Goal: Task Accomplishment & Management: Use online tool/utility

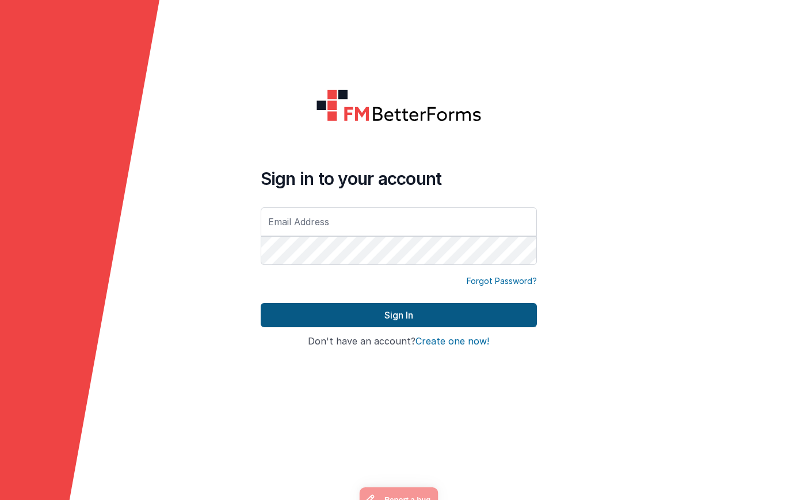
type input "[EMAIL_ADDRESS][DOMAIN_NAME]"
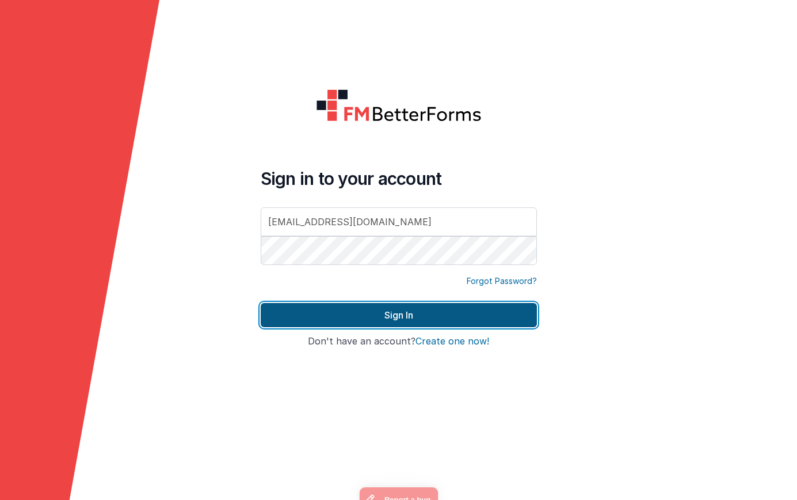
click at [415, 310] on button "Sign In" at bounding box center [399, 315] width 276 height 24
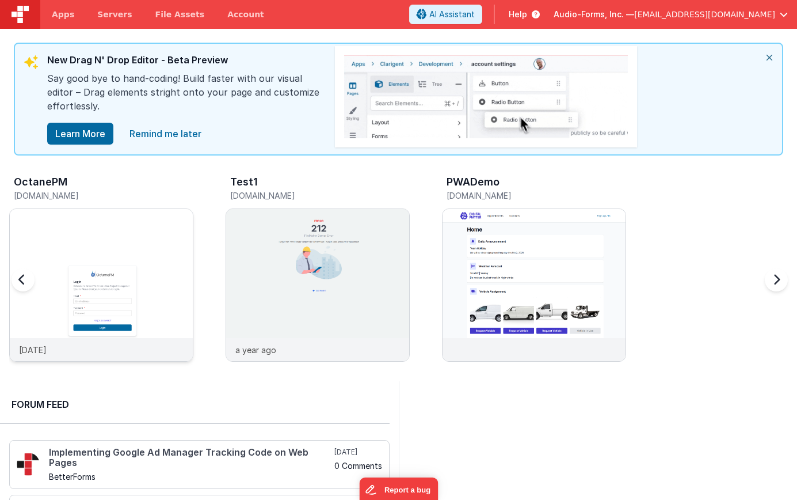
click at [160, 239] on img at bounding box center [101, 300] width 183 height 183
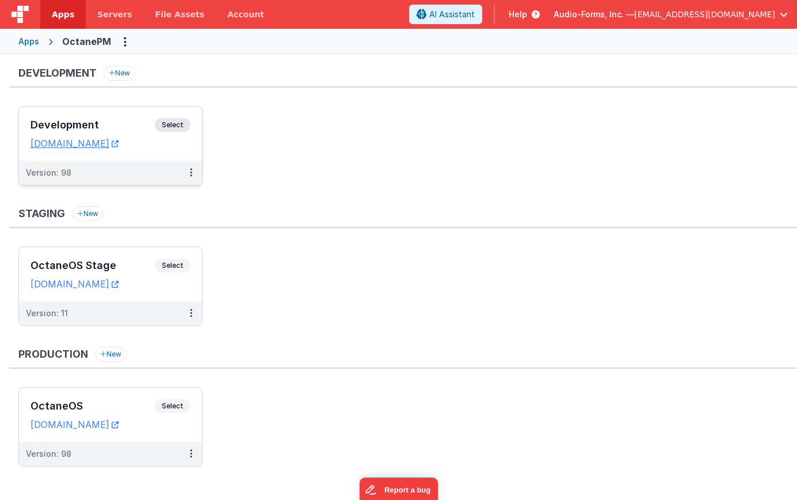
click at [133, 117] on div "Development Select URLs [DOMAIN_NAME]" at bounding box center [110, 133] width 183 height 54
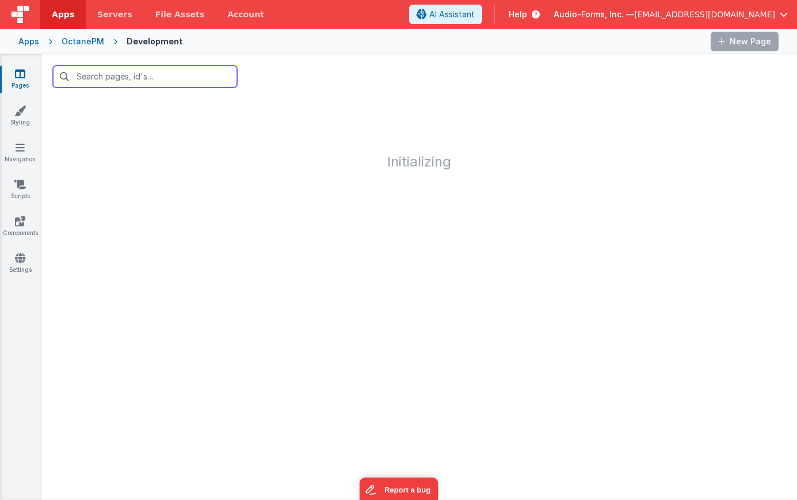
click at [139, 77] on input "text" at bounding box center [145, 77] width 184 height 22
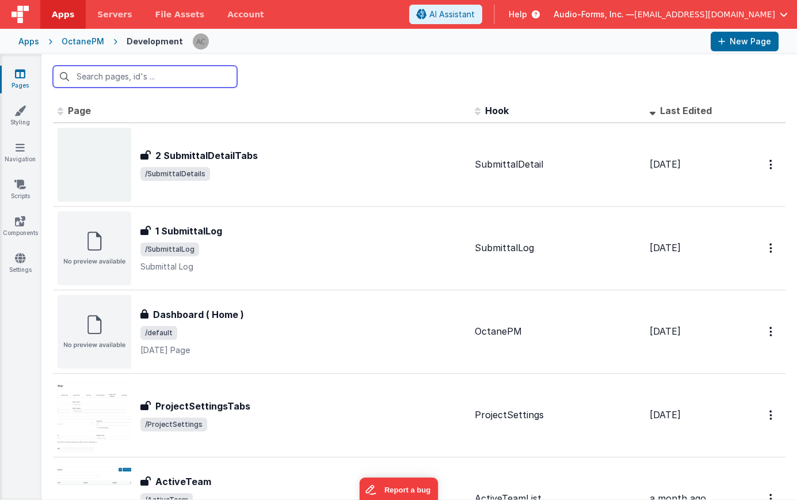
click at [150, 80] on input "text" at bounding box center [145, 77] width 184 height 22
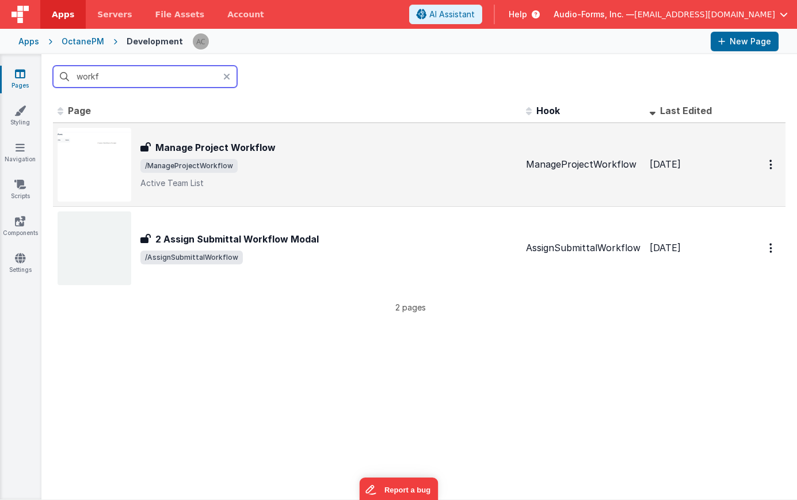
type input "workf"
click at [300, 177] on div "Manage Project Workflow Manage Project Workflow /ManageProjectWorkflow Active T…" at bounding box center [328, 164] width 376 height 48
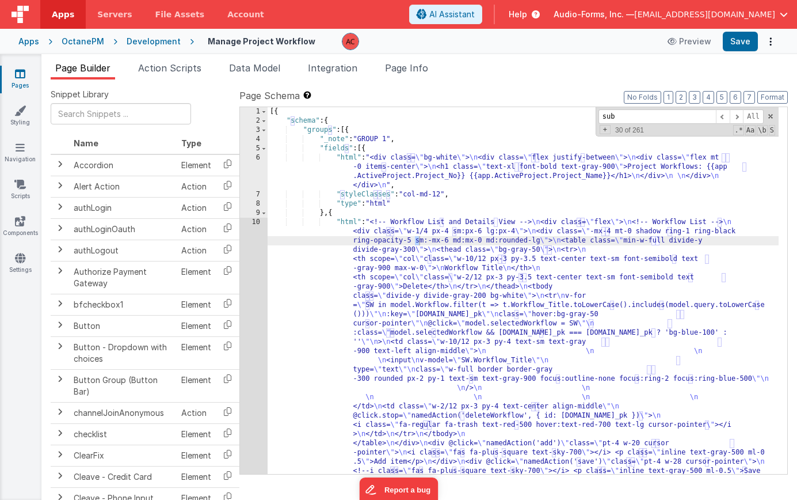
scroll to position [277, 0]
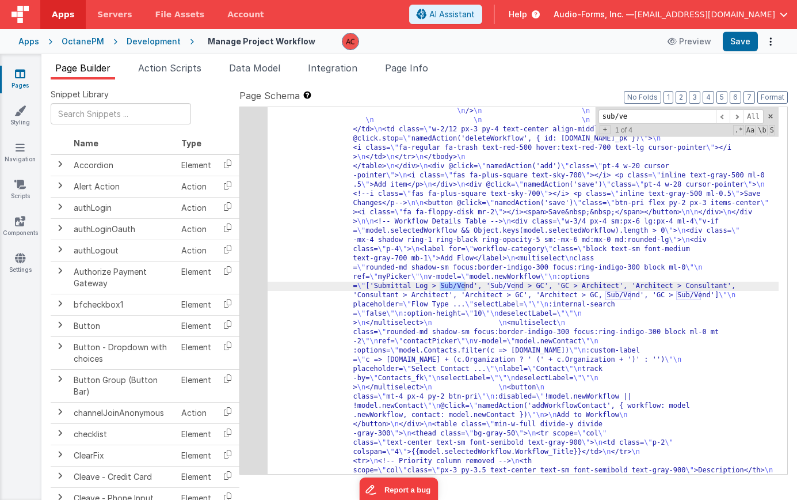
type input "sub/ve"
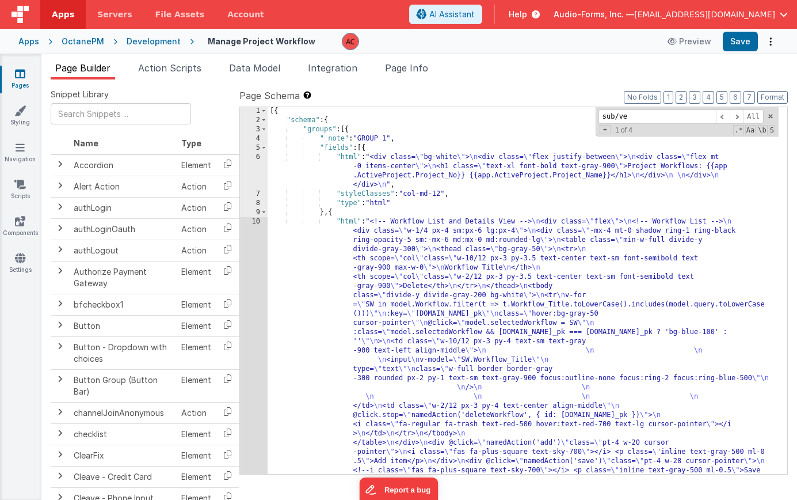
scroll to position [0, 0]
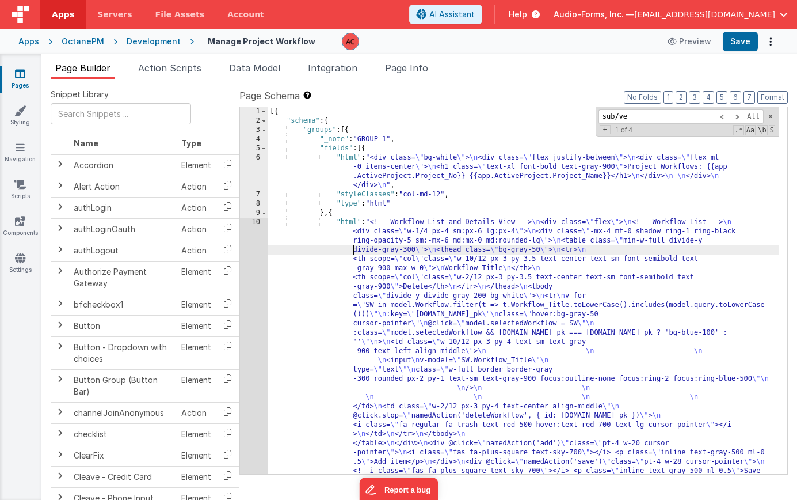
drag, startPoint x: 324, startPoint y: 252, endPoint x: 315, endPoint y: 245, distance: 11.4
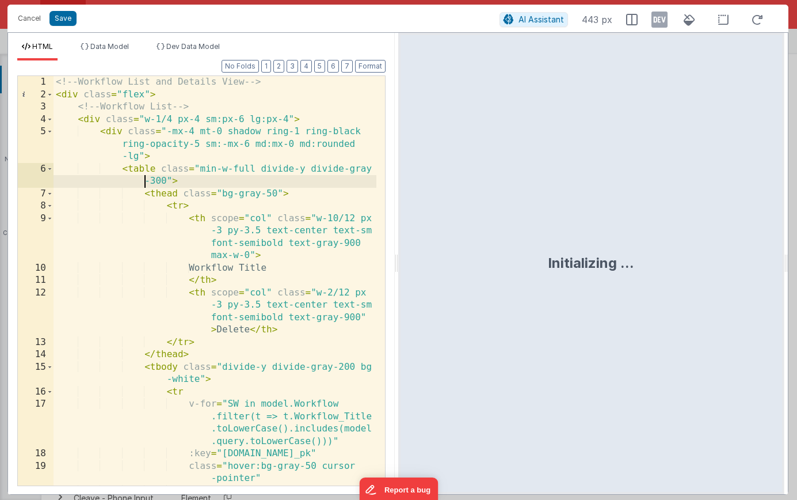
click at [108, 184] on div "<!-- Workflow List and Details View --> < div class = "flex" > <!-- Workflow Li…" at bounding box center [215, 299] width 323 height 447
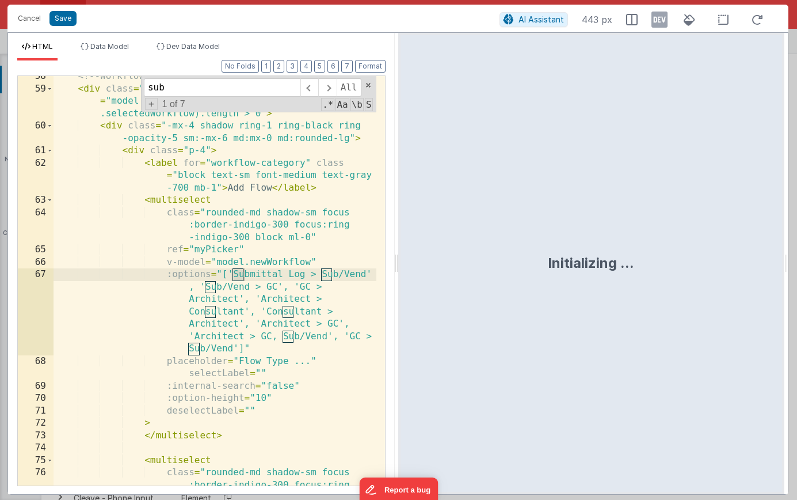
scroll to position [1169, 0]
type input "sub/ve"
click at [296, 316] on div "<!-- Workflow Details Table --> < div class = "w-3/4 px-4 sm:px-6 lg:px-4 ml-4"…" at bounding box center [215, 299] width 323 height 459
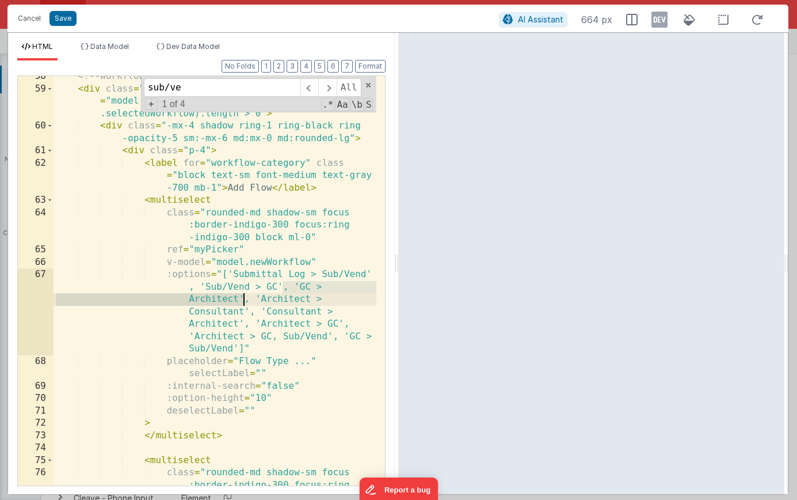
drag, startPoint x: 283, startPoint y: 287, endPoint x: 245, endPoint y: 295, distance: 39.0
click at [245, 295] on div "<!-- Workflow Details Table --> < div class = "w-3/4 px-4 sm:px-6 lg:px-4 ml-4"…" at bounding box center [215, 299] width 323 height 459
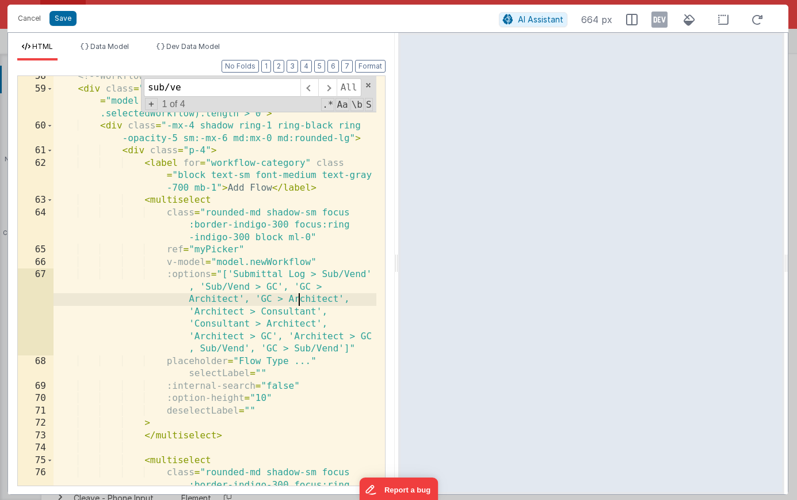
click at [300, 300] on div "<!-- Workflow Details Table --> < div class = "w-3/4 px-4 sm:px-6 lg:px-4 ml-4"…" at bounding box center [215, 299] width 323 height 459
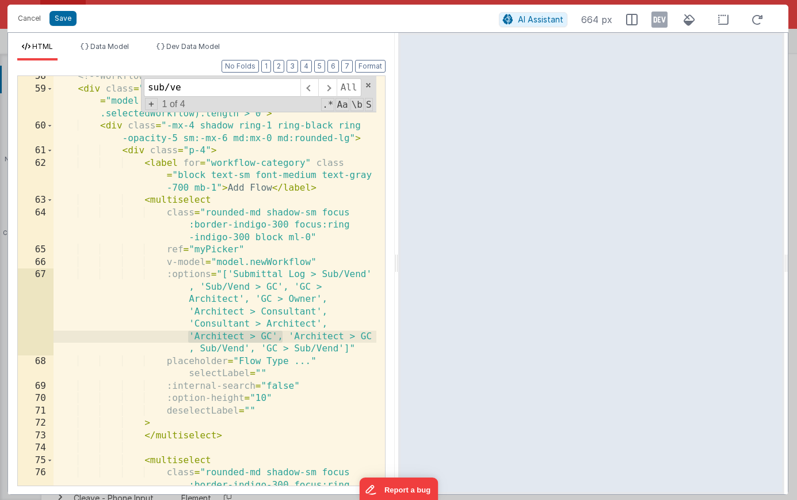
drag, startPoint x: 189, startPoint y: 333, endPoint x: 283, endPoint y: 337, distance: 93.9
click at [283, 337] on div "<!-- Workflow Details Table --> < div class = "w-3/4 px-4 sm:px-6 lg:px-4 ml-4"…" at bounding box center [215, 299] width 323 height 459
paste textarea
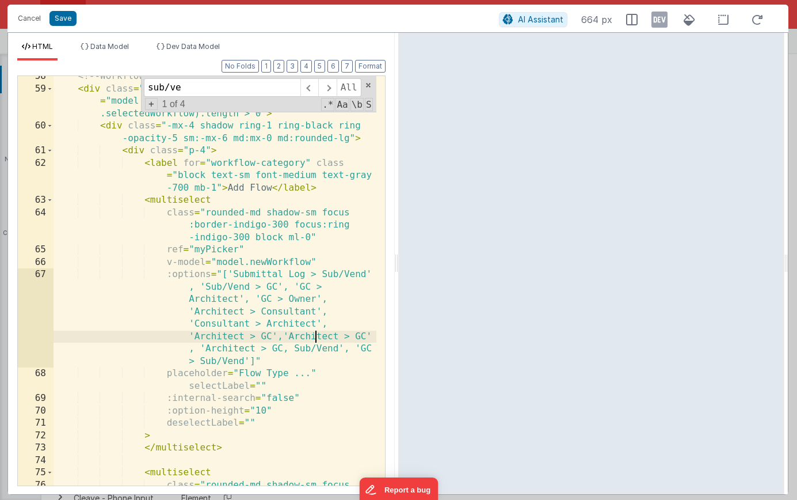
click at [318, 336] on div "<!-- Workflow Details Table --> < div class = "w-3/4 px-4 sm:px-6 lg:px-4 ml-4"…" at bounding box center [215, 299] width 323 height 459
click at [317, 336] on div "<!-- Workflow Details Table --> < div class = "w-3/4 px-4 sm:px-6 lg:px-4 ml-4"…" at bounding box center [215, 299] width 323 height 459
click at [62, 22] on button "Save" at bounding box center [63, 18] width 27 height 15
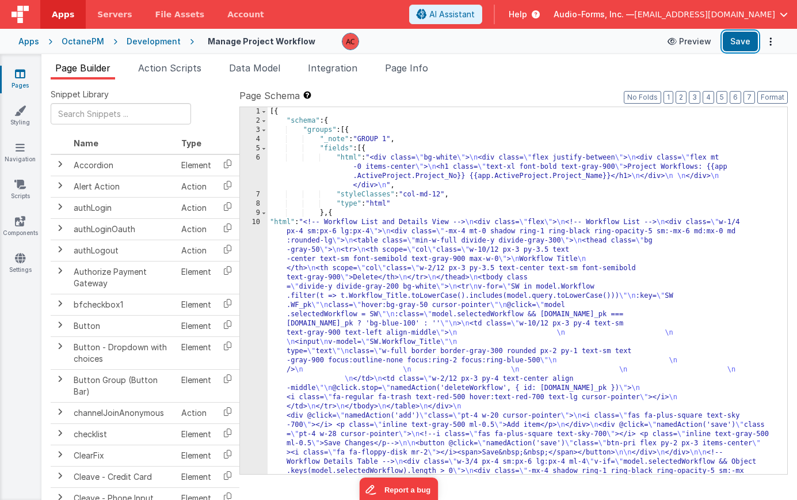
click at [731, 45] on button "Save" at bounding box center [740, 42] width 35 height 20
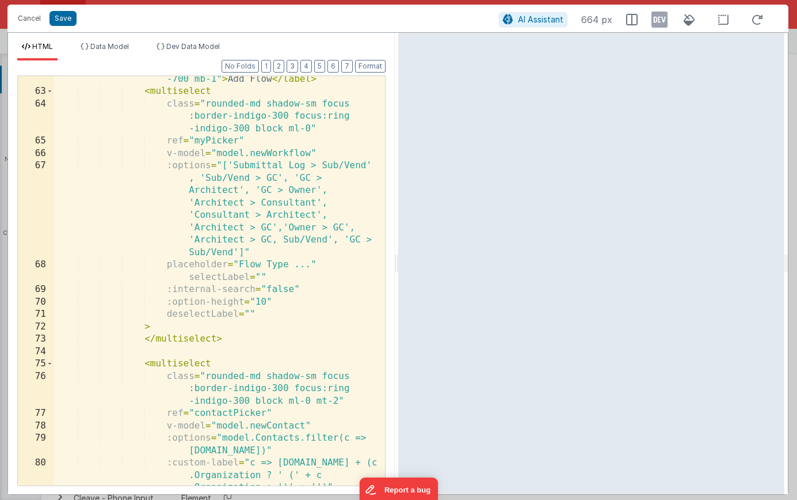
scroll to position [0, 0]
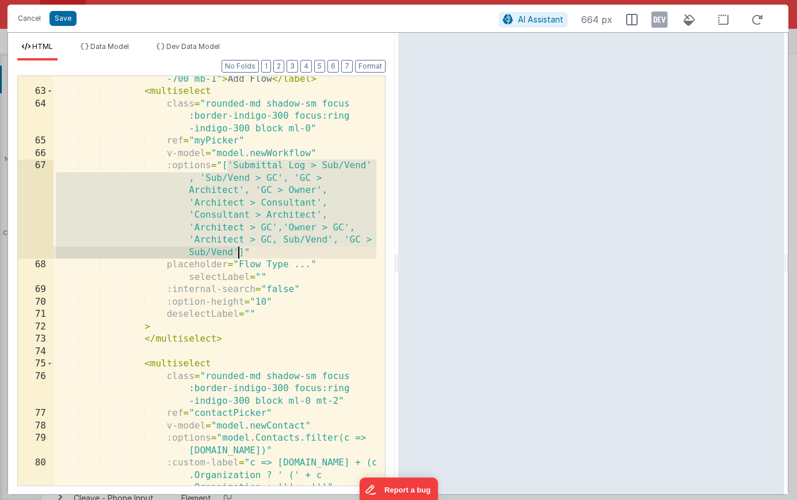
drag, startPoint x: 226, startPoint y: 163, endPoint x: 239, endPoint y: 248, distance: 85.6
click at [239, 248] on div "< label for = "workflow-category" class = "block text-sm font-medium text-gray …" at bounding box center [215, 277] width 323 height 459
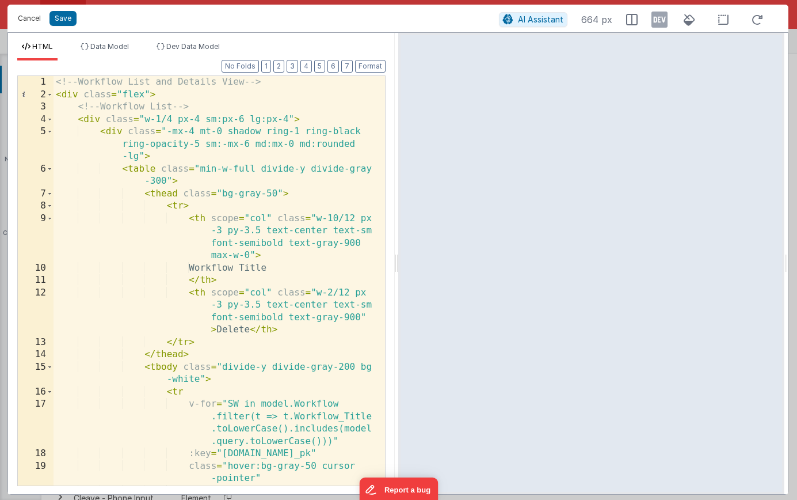
click at [16, 13] on button "Cancel" at bounding box center [29, 18] width 35 height 16
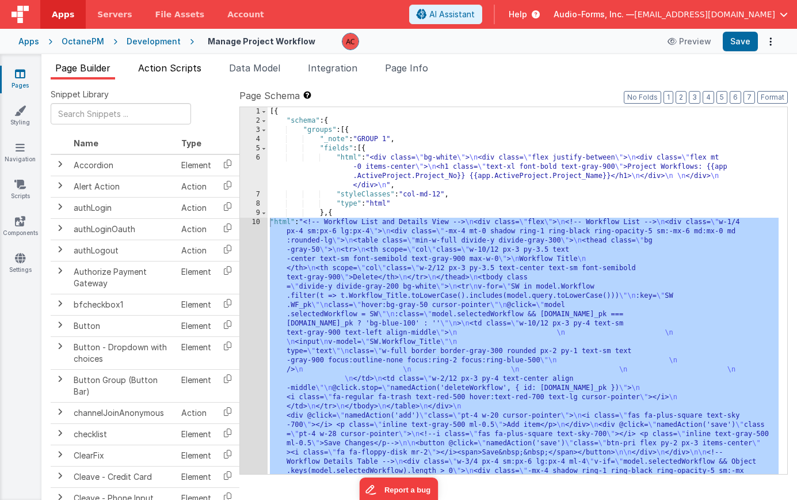
click at [176, 71] on span "Action Scripts" at bounding box center [169, 68] width 63 height 12
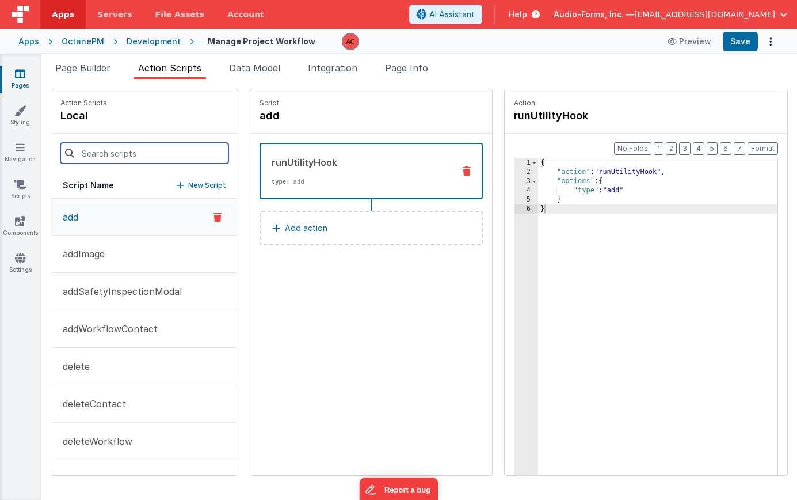
click at [117, 156] on input at bounding box center [144, 153] width 168 height 21
type input "add"
click at [92, 363] on div "add addImage addSafetyInspectionModal addWorkflowContact" at bounding box center [144, 337] width 187 height 276
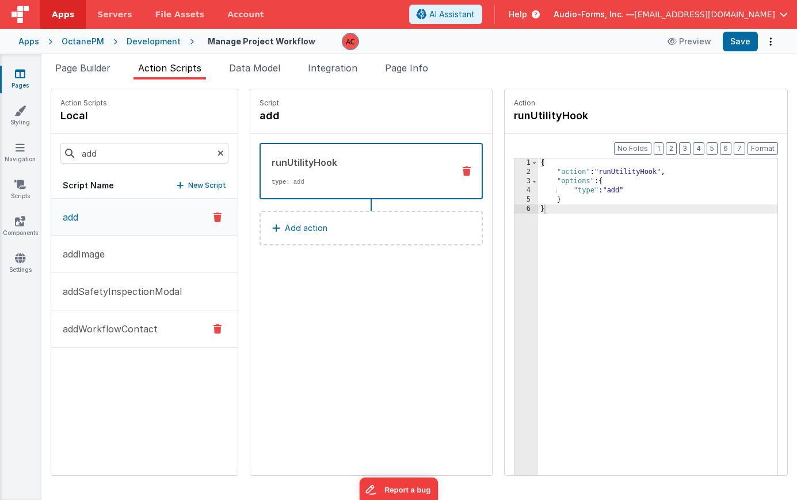
click at [99, 333] on p "addWorkflowContact" at bounding box center [107, 329] width 102 height 14
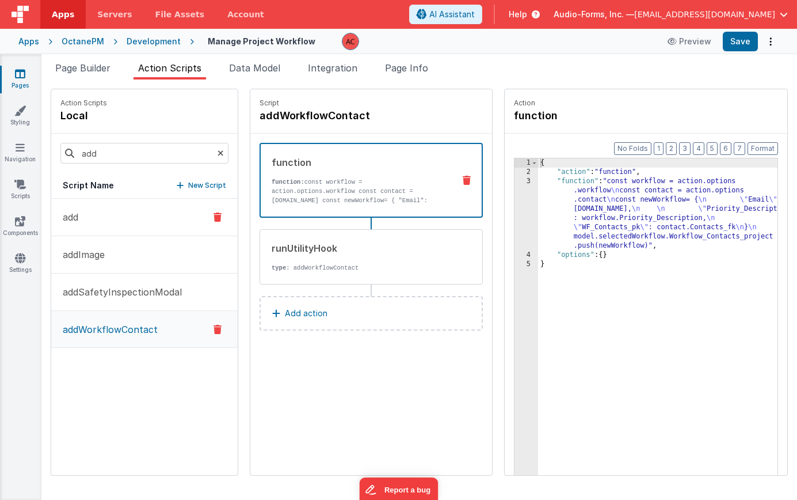
click at [116, 211] on button "add" at bounding box center [144, 217] width 187 height 37
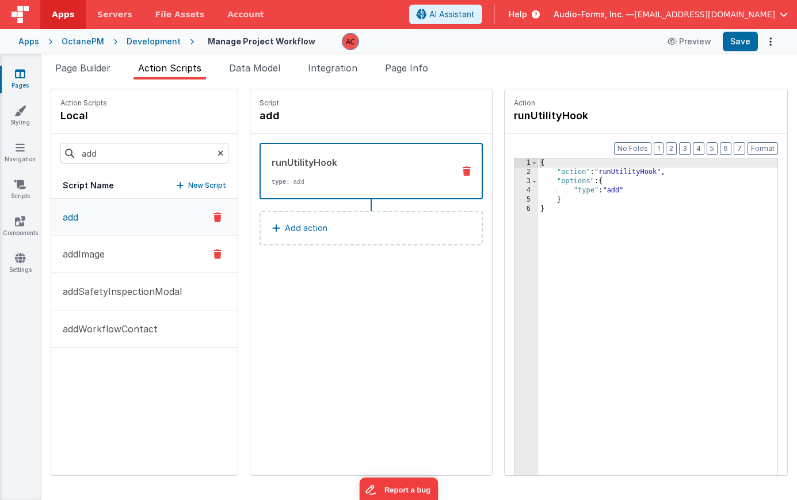
click at [86, 244] on button "addImage" at bounding box center [144, 253] width 187 height 37
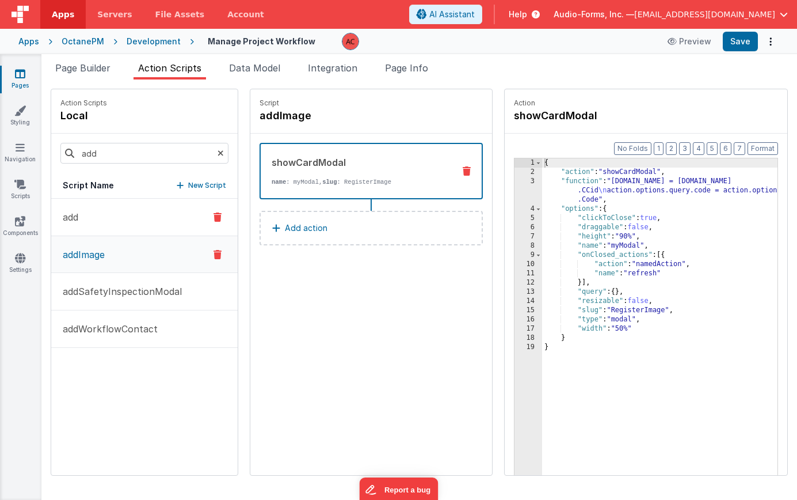
click at [94, 220] on button "add" at bounding box center [144, 217] width 187 height 37
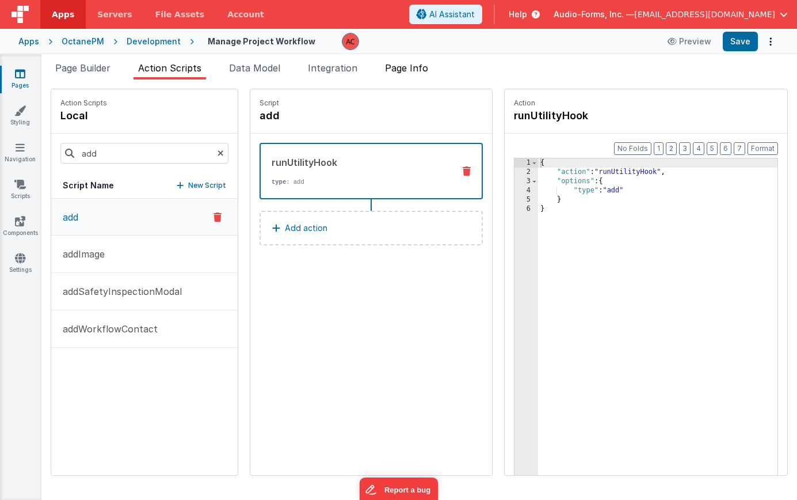
click at [394, 74] on li "Page Info" at bounding box center [407, 70] width 52 height 18
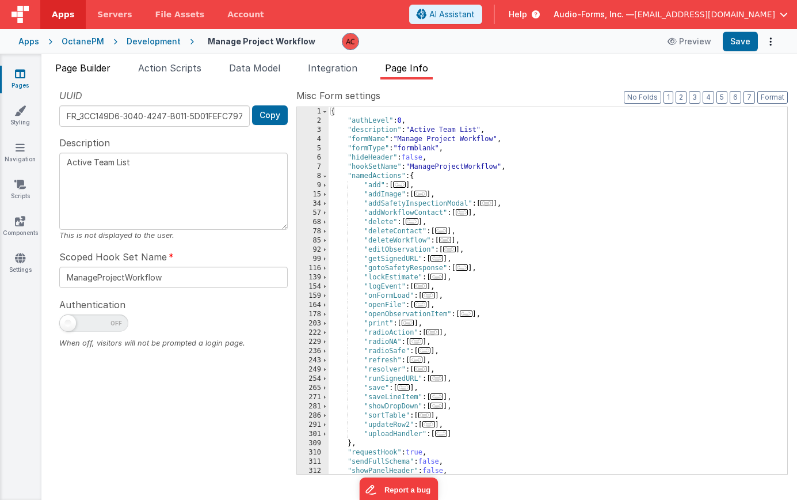
click at [87, 70] on span "Page Builder" at bounding box center [82, 68] width 55 height 12
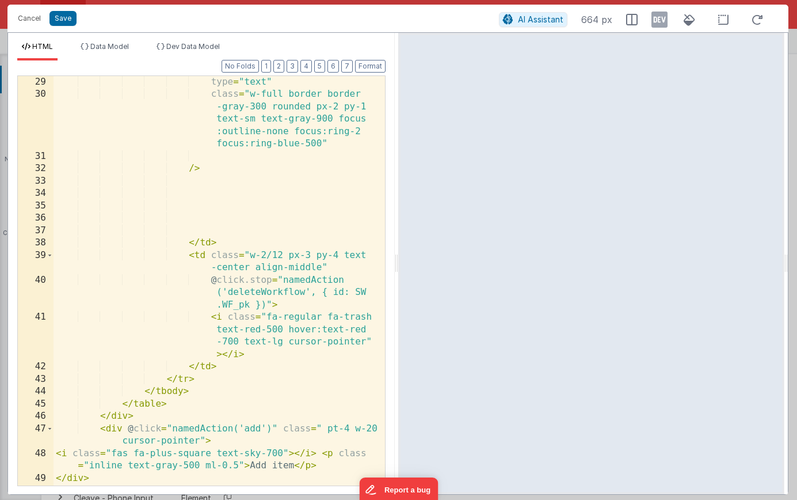
scroll to position [584, 0]
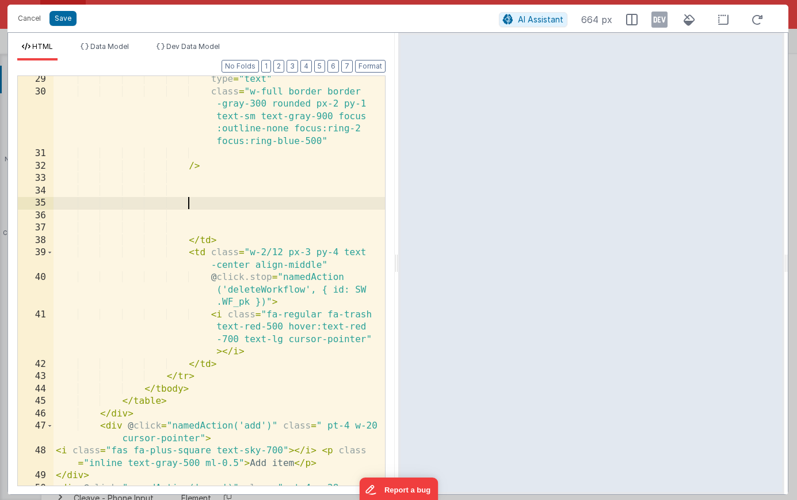
click at [256, 201] on div "type = "text" class = "w-full border border -gray-300 rounded px-2 py-1 text-sm…" at bounding box center [220, 296] width 332 height 447
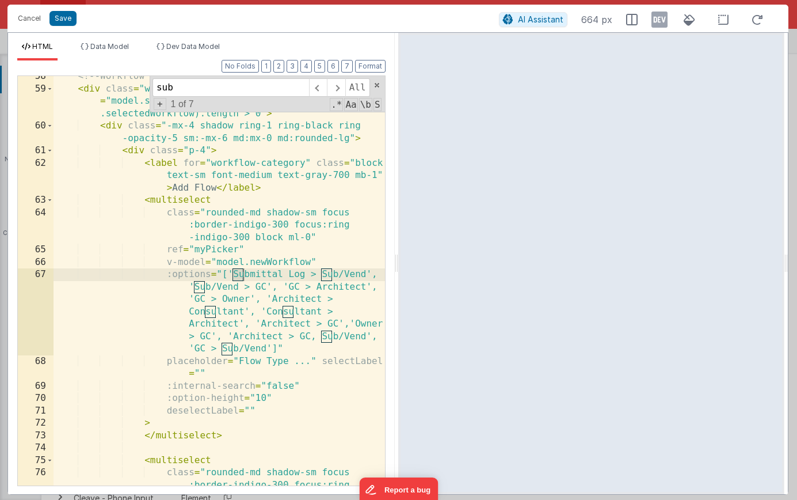
scroll to position [1144, 0]
type input "sub/v"
click at [257, 272] on div "<!-- Workflow Details Table --> < div class = "w-3/4 px-4 sm:px-6 lg:px-4 ml-4"…" at bounding box center [220, 299] width 332 height 459
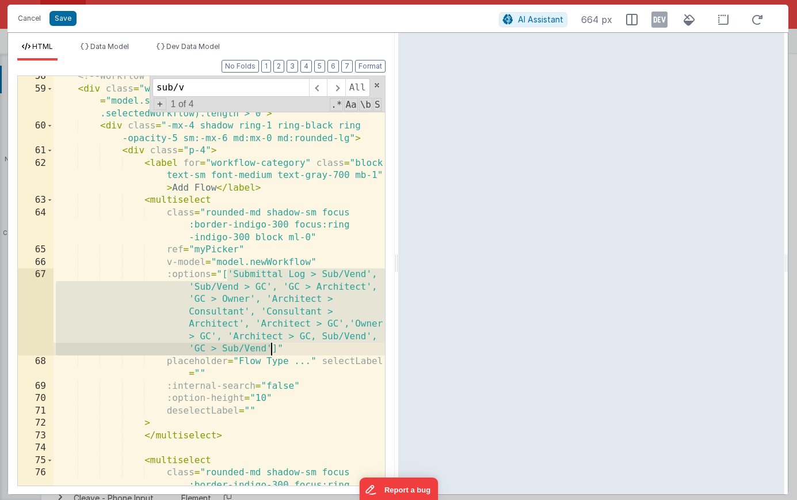
drag, startPoint x: 226, startPoint y: 271, endPoint x: 273, endPoint y: 345, distance: 88.0
click at [273, 345] on div "<!-- Workflow Details Table --> < div class = "w-3/4 px-4 sm:px-6 lg:px-4 ml-4"…" at bounding box center [220, 299] width 332 height 459
